Goal: Task Accomplishment & Management: Complete application form

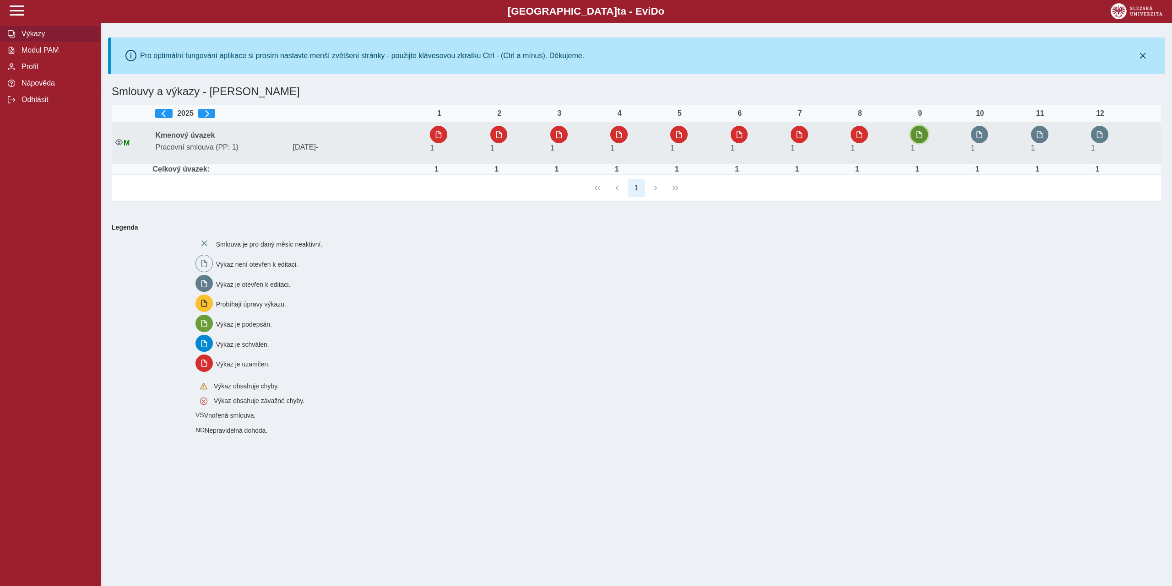
click at [921, 134] on span "button" at bounding box center [919, 134] width 7 height 7
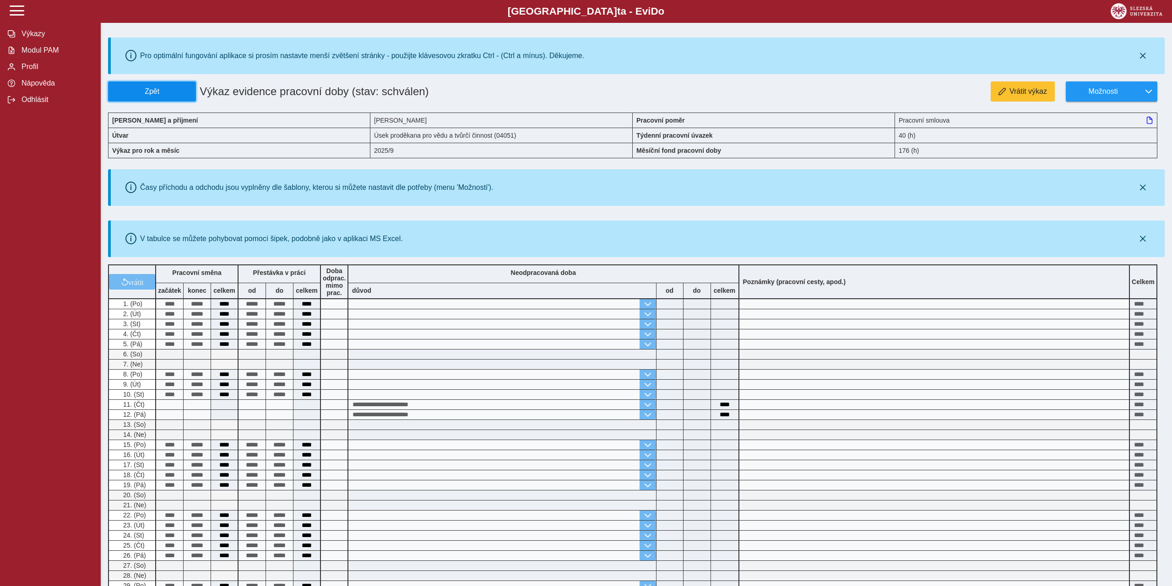
click at [126, 88] on span "Zpět" at bounding box center [152, 91] width 80 height 8
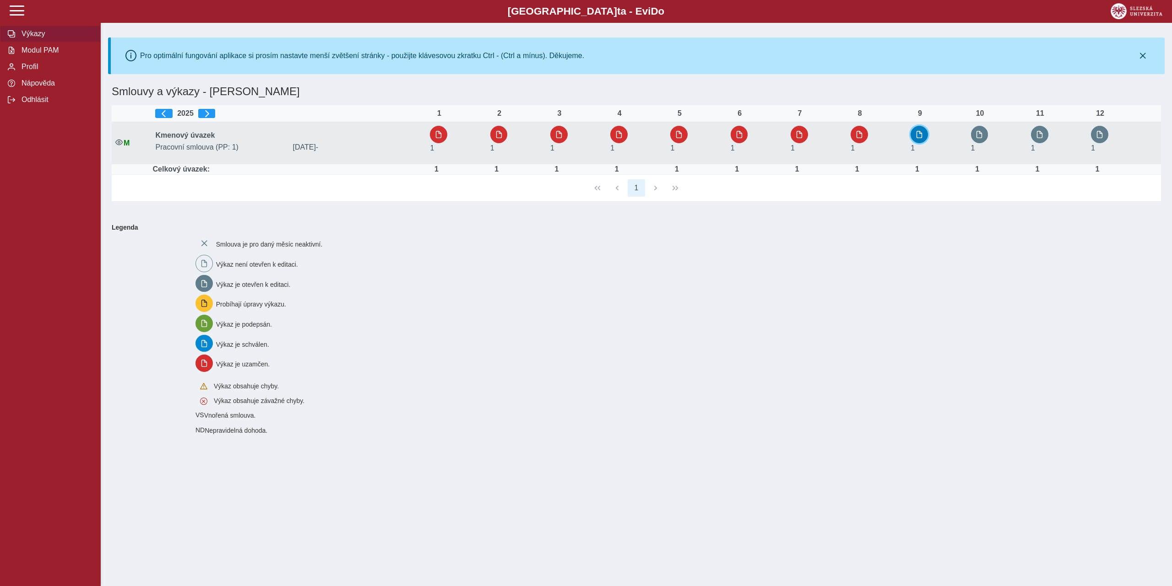
click at [921, 136] on span "button" at bounding box center [919, 134] width 7 height 7
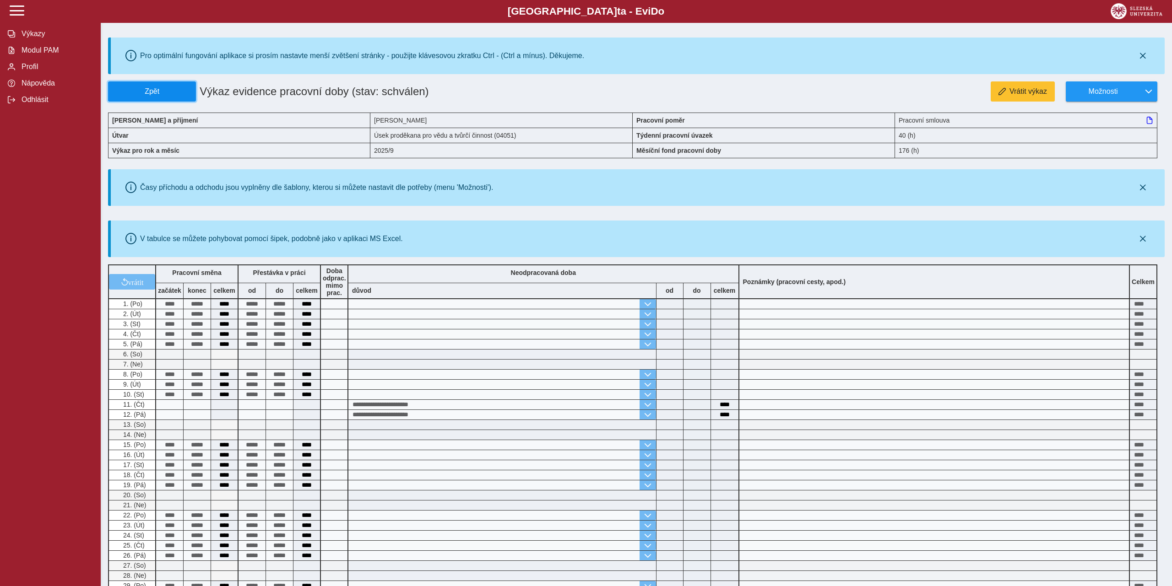
click at [153, 87] on span "Zpět" at bounding box center [152, 91] width 80 height 8
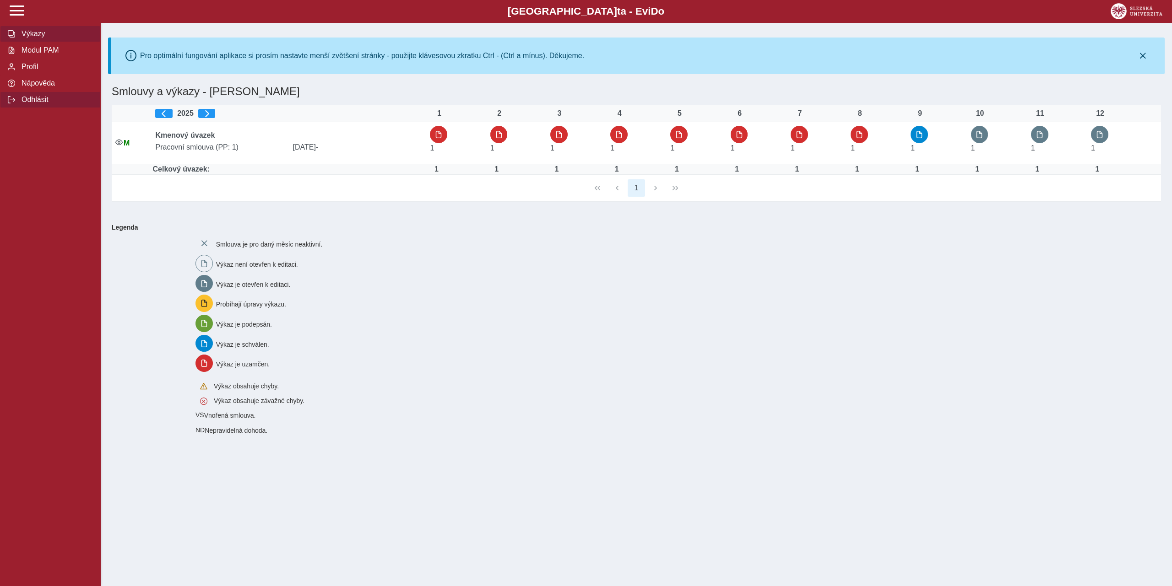
click at [27, 104] on span "Odhlásit" at bounding box center [56, 100] width 74 height 8
